Goal: Information Seeking & Learning: Learn about a topic

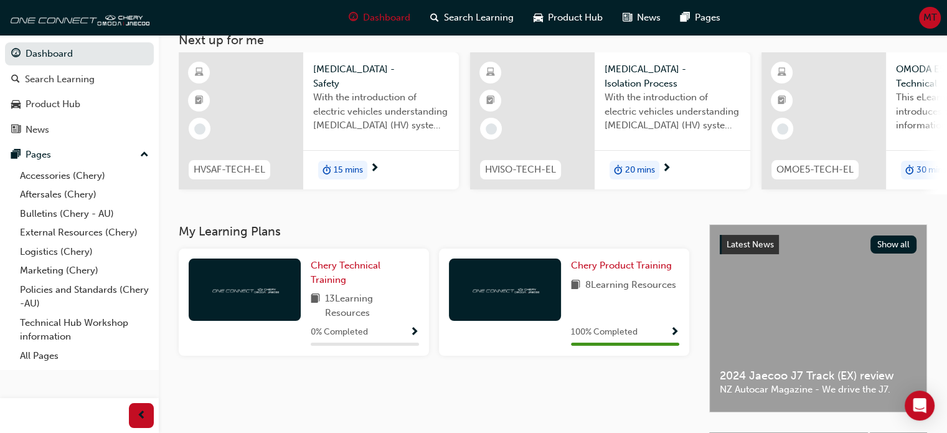
scroll to position [62, 0]
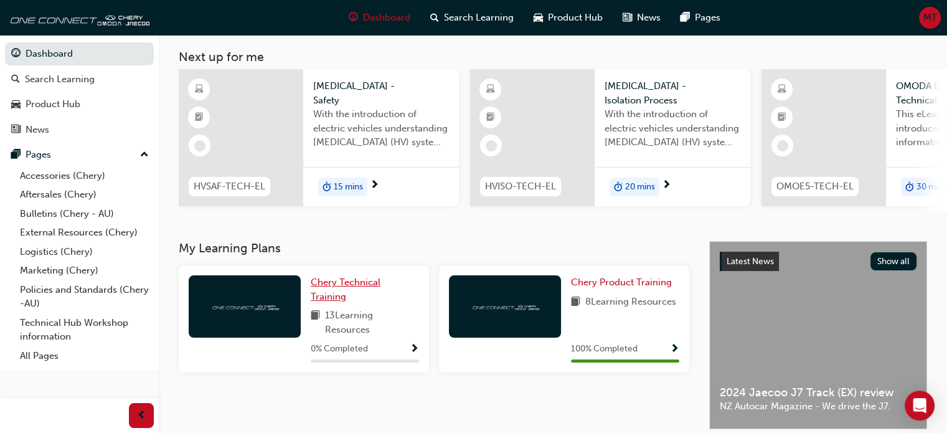
click at [339, 288] on span "Chery Technical Training" at bounding box center [346, 290] width 70 height 26
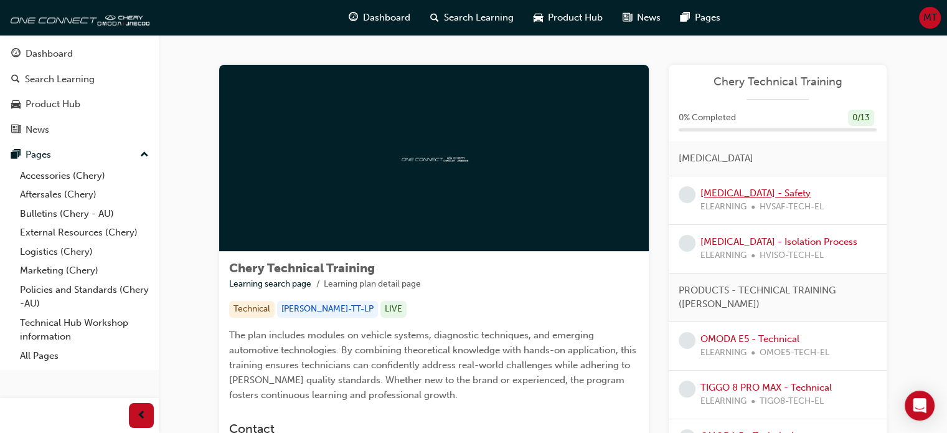
click at [767, 189] on link "[MEDICAL_DATA] - Safety" at bounding box center [756, 192] width 110 height 11
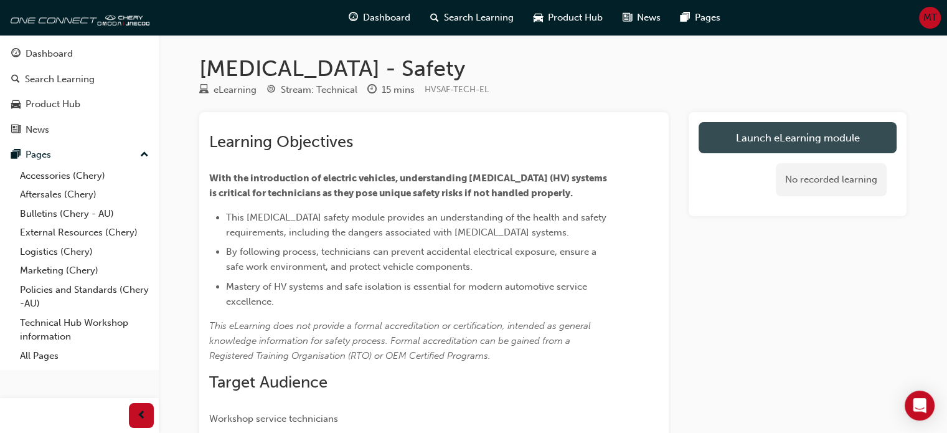
click at [748, 141] on link "Launch eLearning module" at bounding box center [798, 137] width 198 height 31
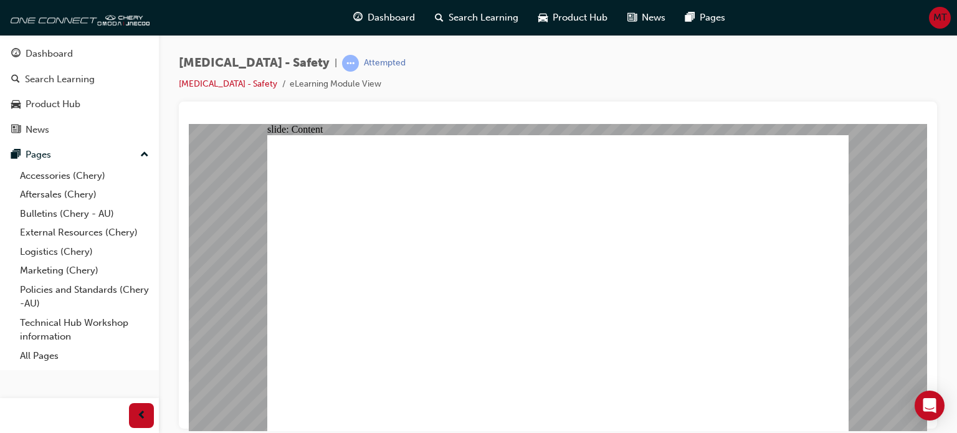
drag, startPoint x: 693, startPoint y: 160, endPoint x: 680, endPoint y: 176, distance: 20.8
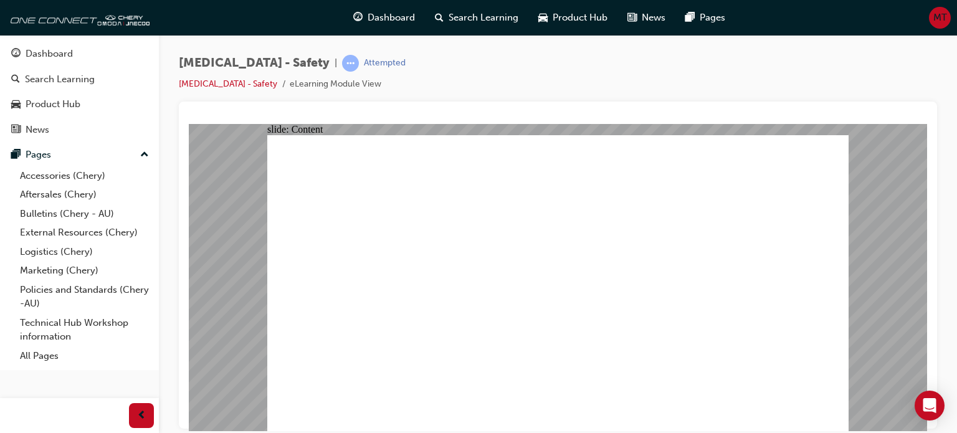
drag, startPoint x: 777, startPoint y: 148, endPoint x: 784, endPoint y: 145, distance: 6.7
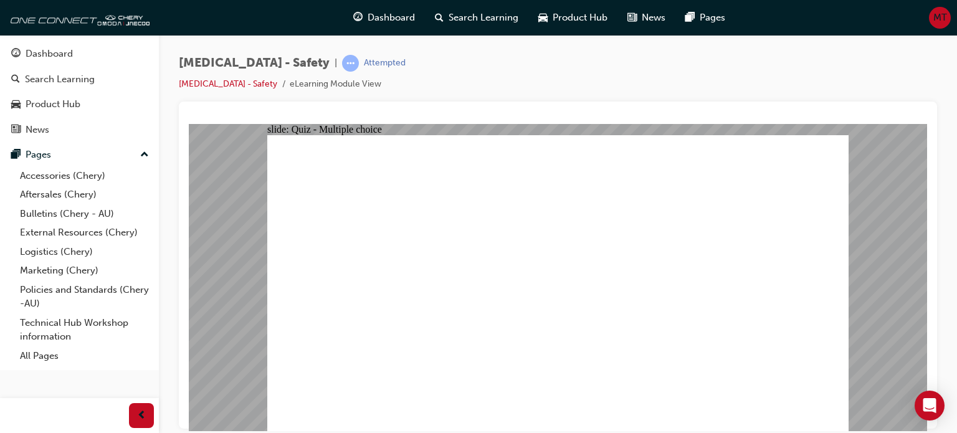
radio input "true"
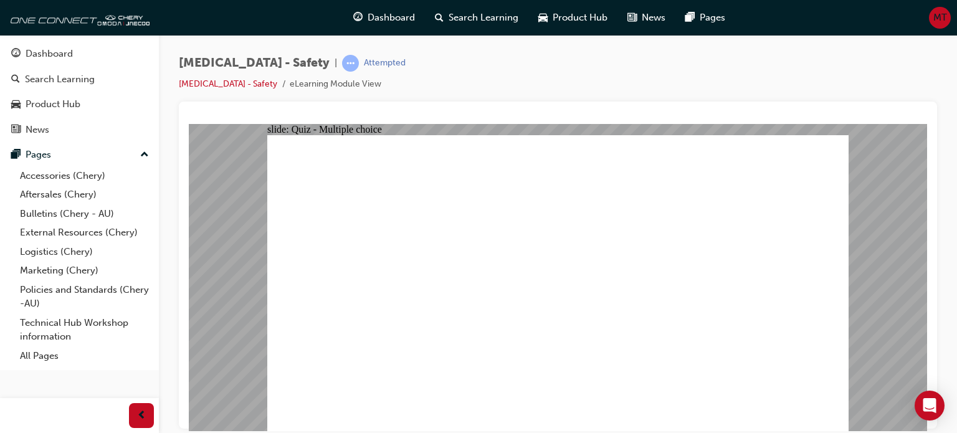
radio input "true"
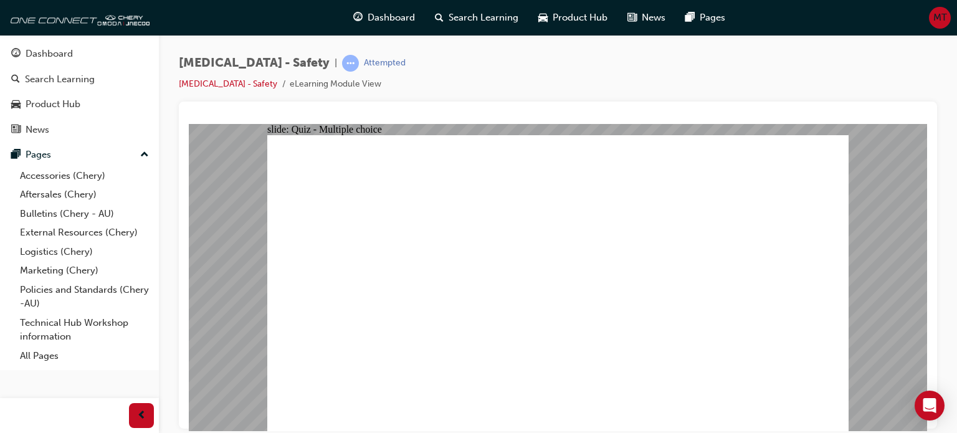
radio input "true"
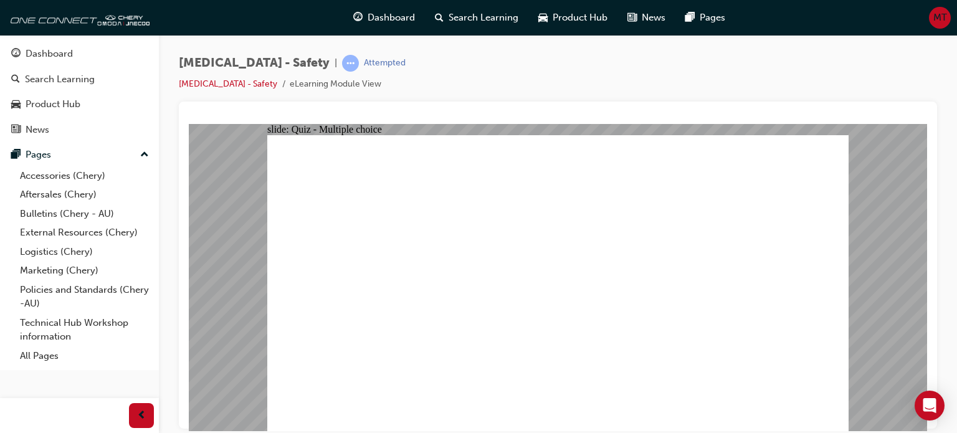
drag, startPoint x: 526, startPoint y: 270, endPoint x: 590, endPoint y: 267, distance: 64.2
radio input "true"
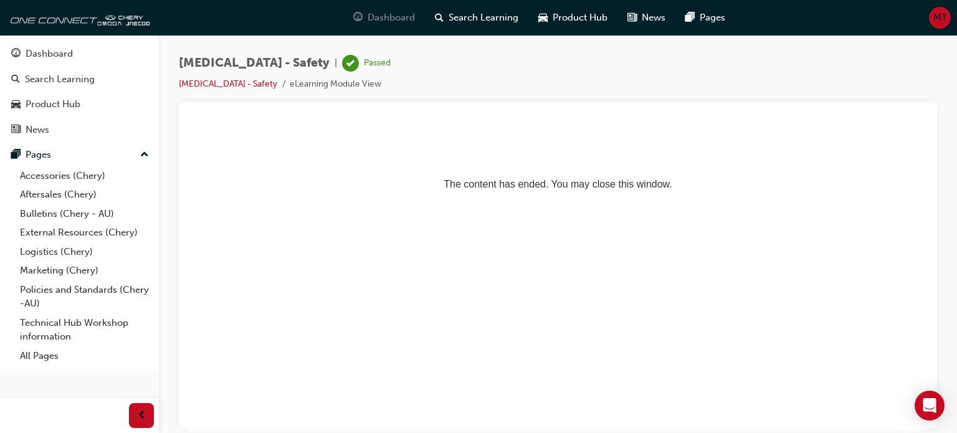
click at [400, 24] on span "Dashboard" at bounding box center [391, 18] width 47 height 14
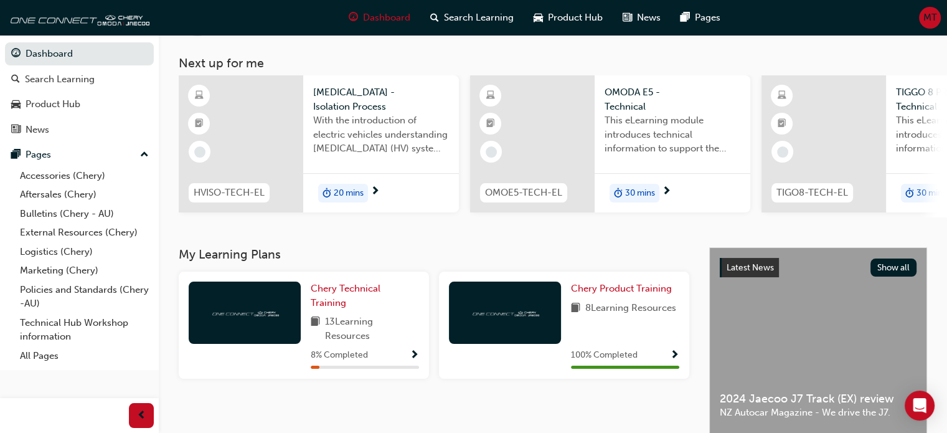
scroll to position [62, 0]
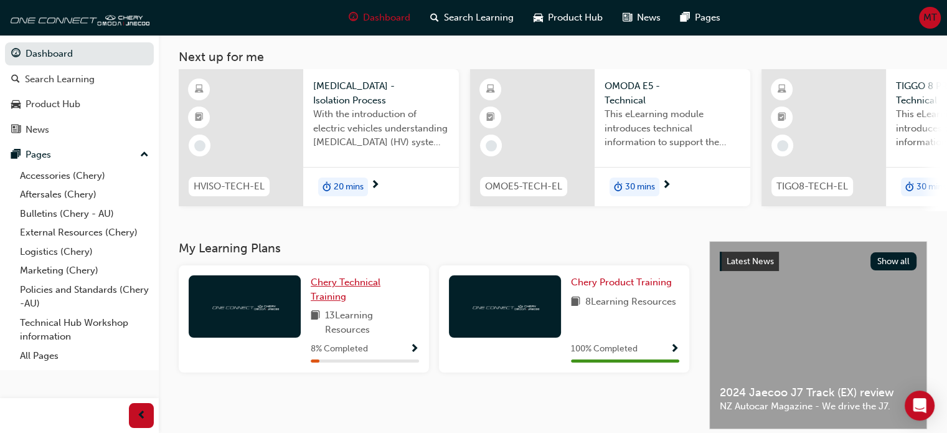
click at [334, 296] on span "Chery Technical Training" at bounding box center [346, 290] width 70 height 26
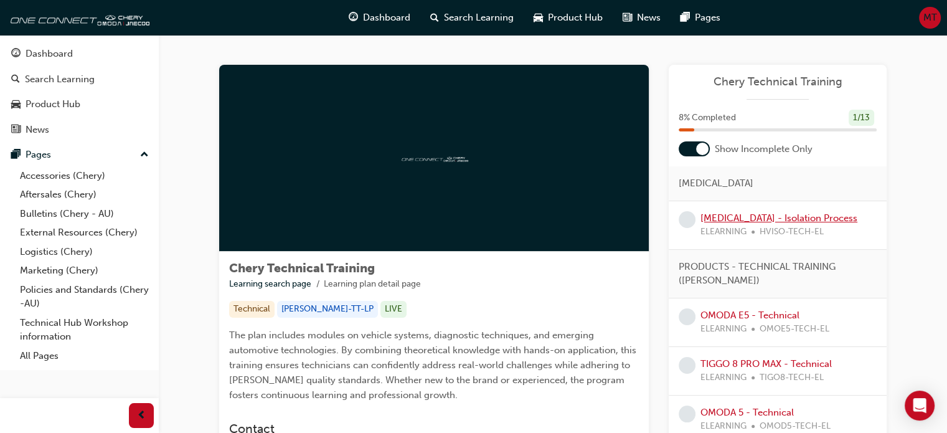
click at [759, 214] on link "[MEDICAL_DATA] - Isolation Process" at bounding box center [779, 217] width 157 height 11
click at [770, 220] on link "[MEDICAL_DATA] - Isolation Process" at bounding box center [779, 217] width 157 height 11
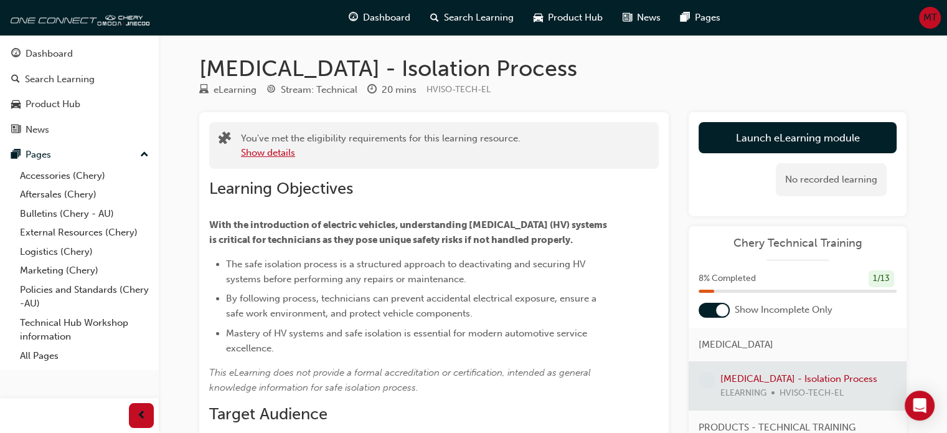
click at [283, 155] on button "Show details" at bounding box center [268, 153] width 54 height 14
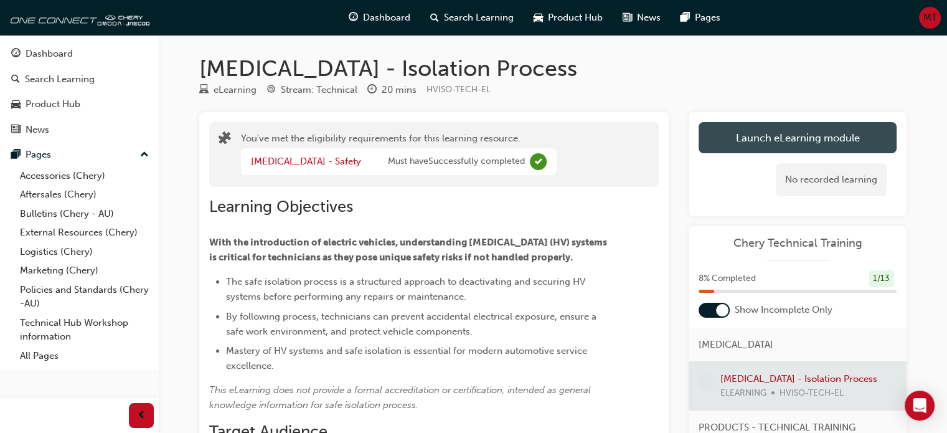
click at [741, 137] on link "Launch eLearning module" at bounding box center [798, 137] width 198 height 31
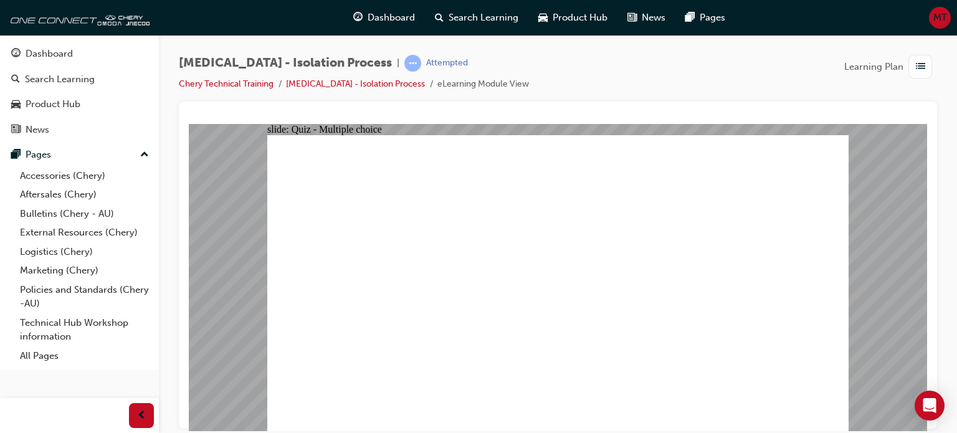
radio input "true"
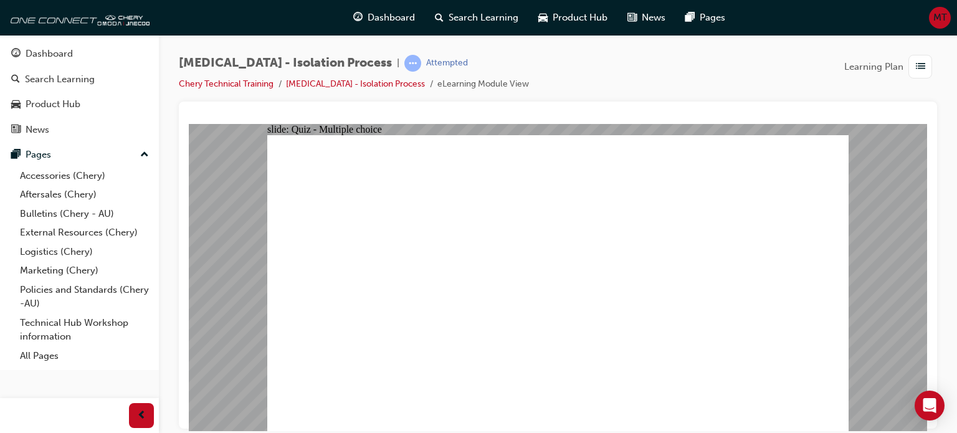
radio input "true"
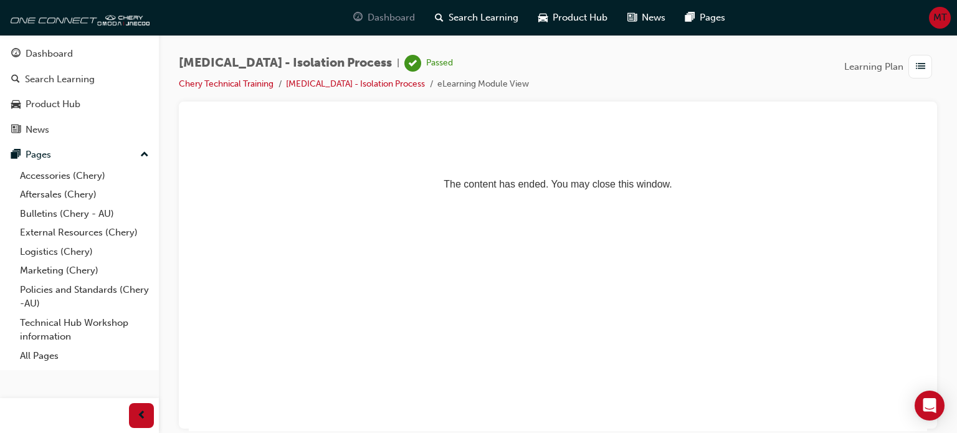
click at [382, 18] on span "Dashboard" at bounding box center [391, 18] width 47 height 14
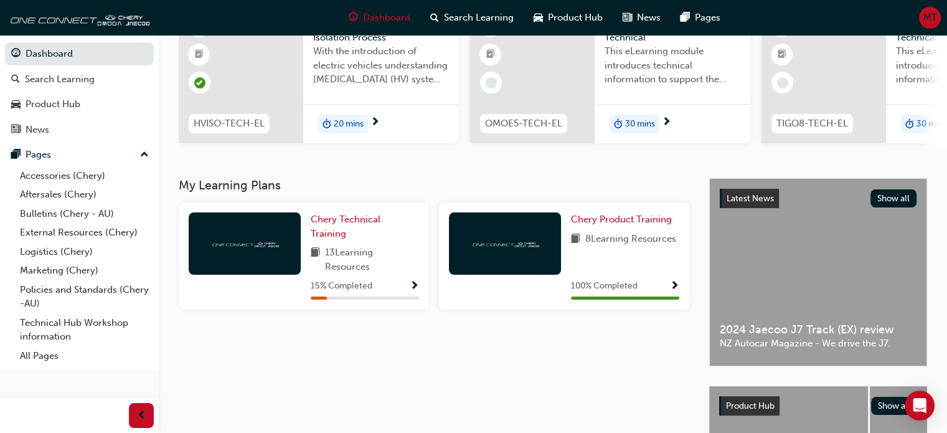
scroll to position [125, 0]
